Goal: Task Accomplishment & Management: Use online tool/utility

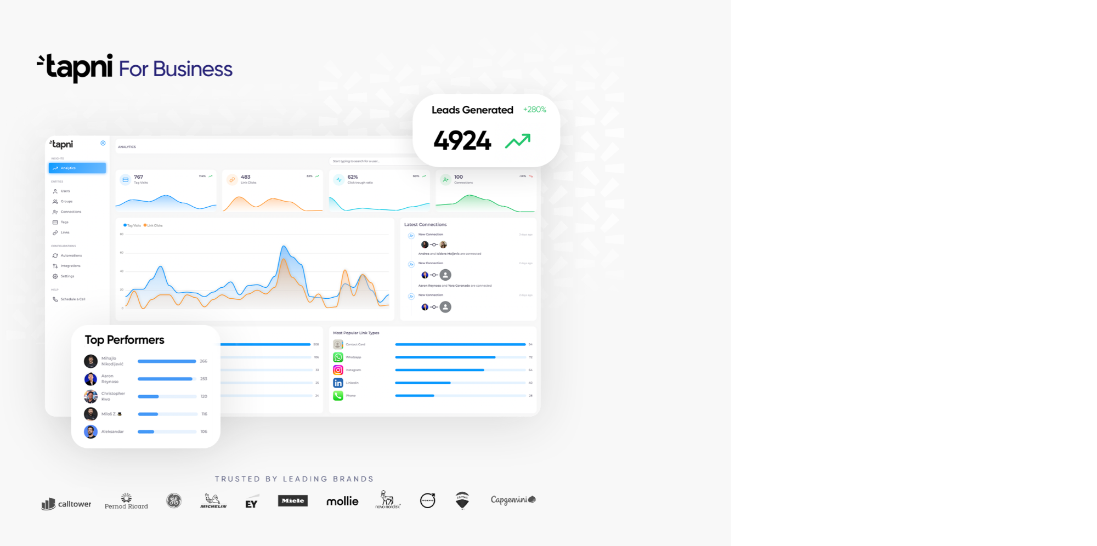
drag, startPoint x: 543, startPoint y: 99, endPoint x: 588, endPoint y: 97, distance: 45.6
click at [543, 99] on div at bounding box center [365, 273] width 731 height 546
